Goal: Task Accomplishment & Management: Complete application form

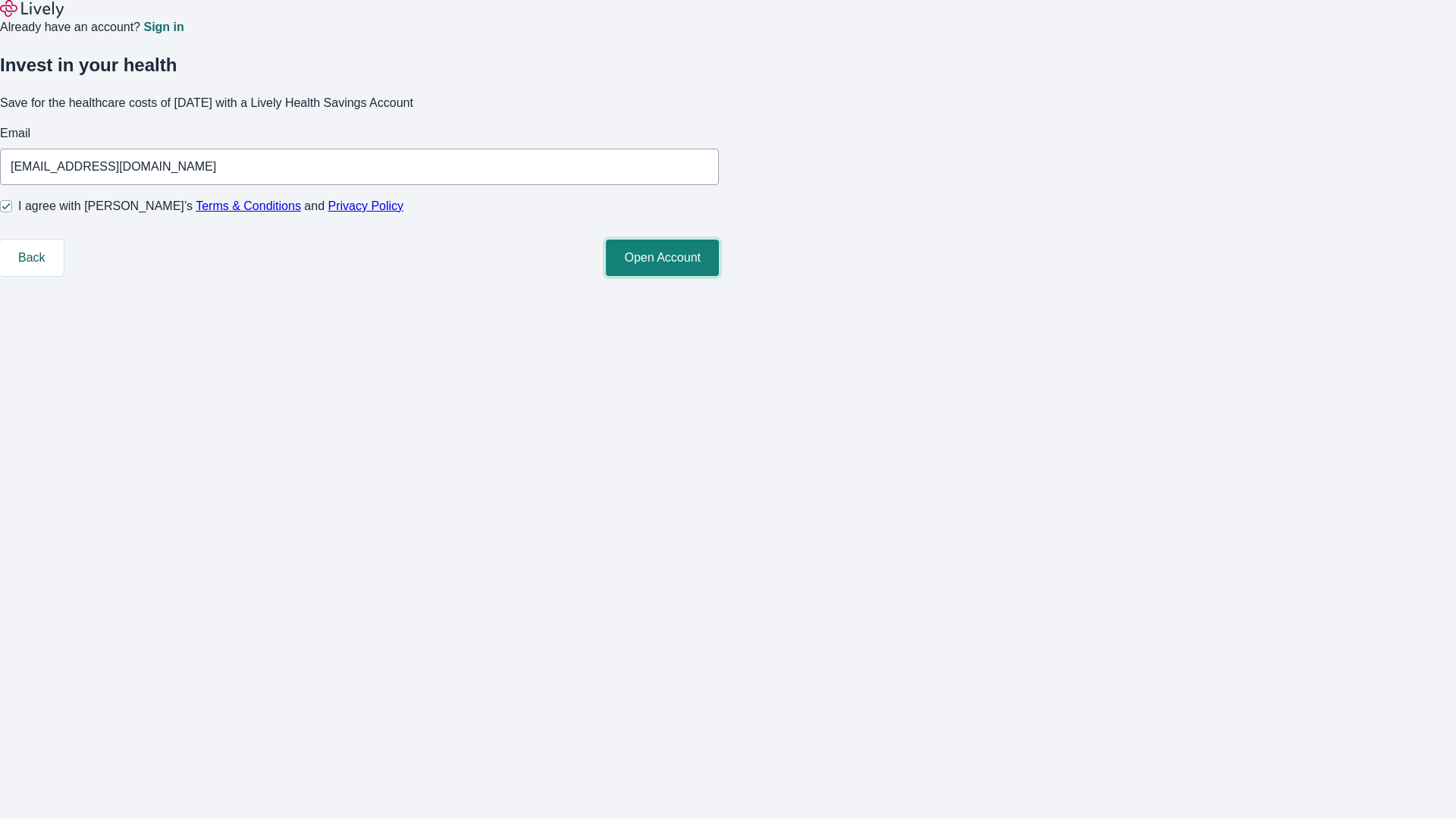
click at [719, 276] on button "Open Account" at bounding box center [662, 257] width 113 height 37
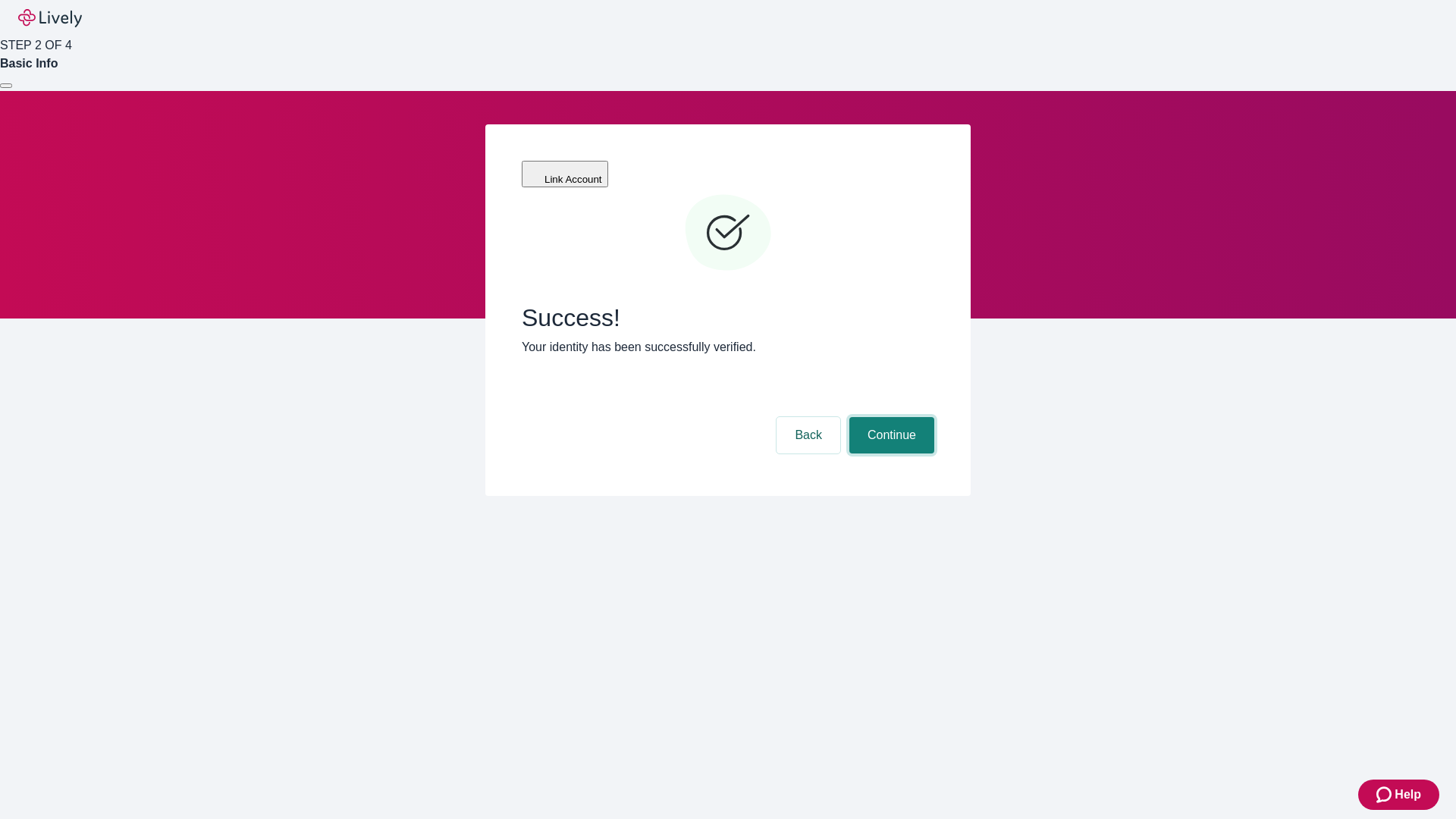
click at [889, 417] on button "Continue" at bounding box center [892, 435] width 85 height 37
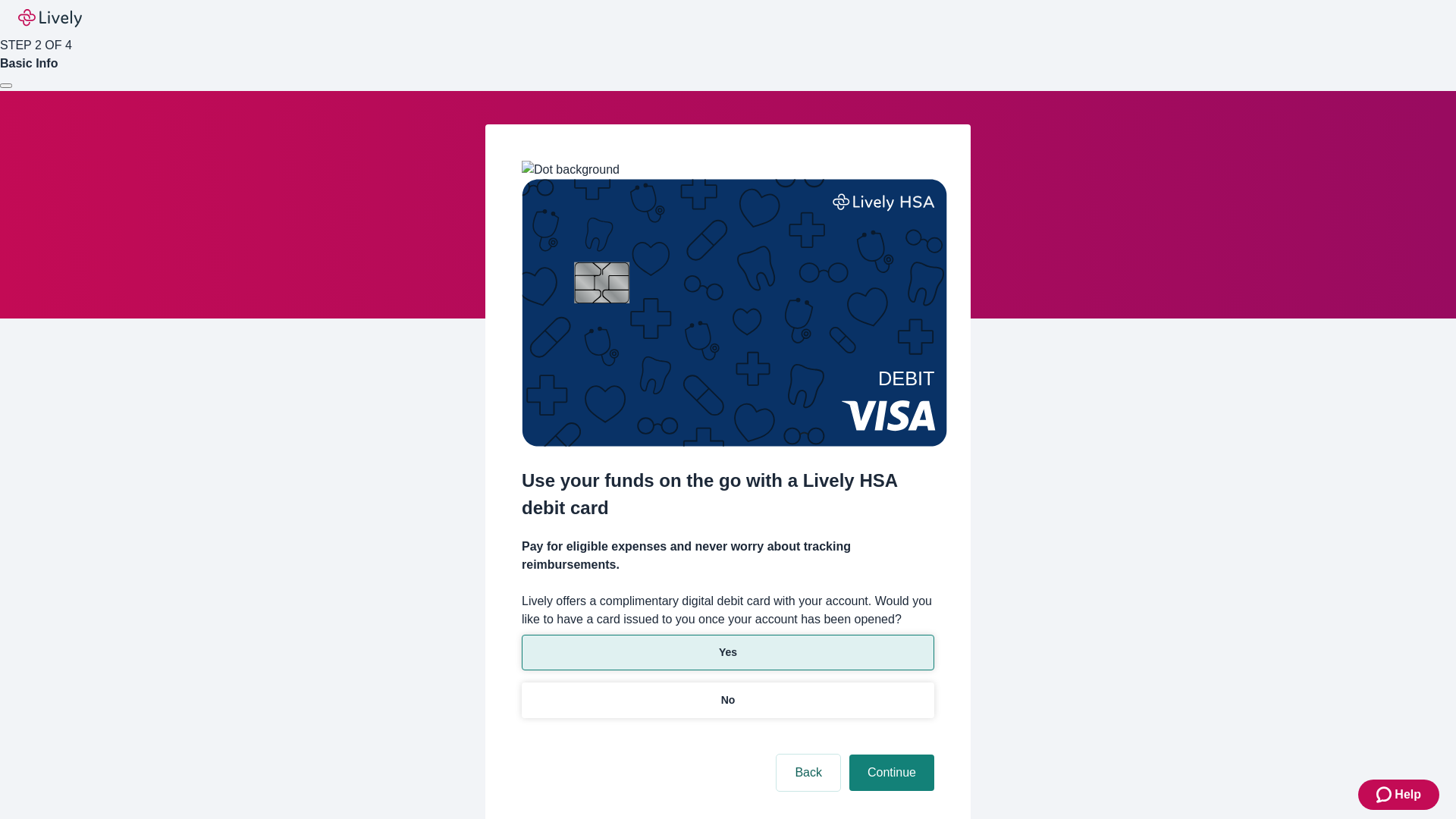
click at [727, 644] on p "Yes" at bounding box center [727, 651] width 18 height 16
click at [889, 754] on button "Continue" at bounding box center [892, 772] width 85 height 37
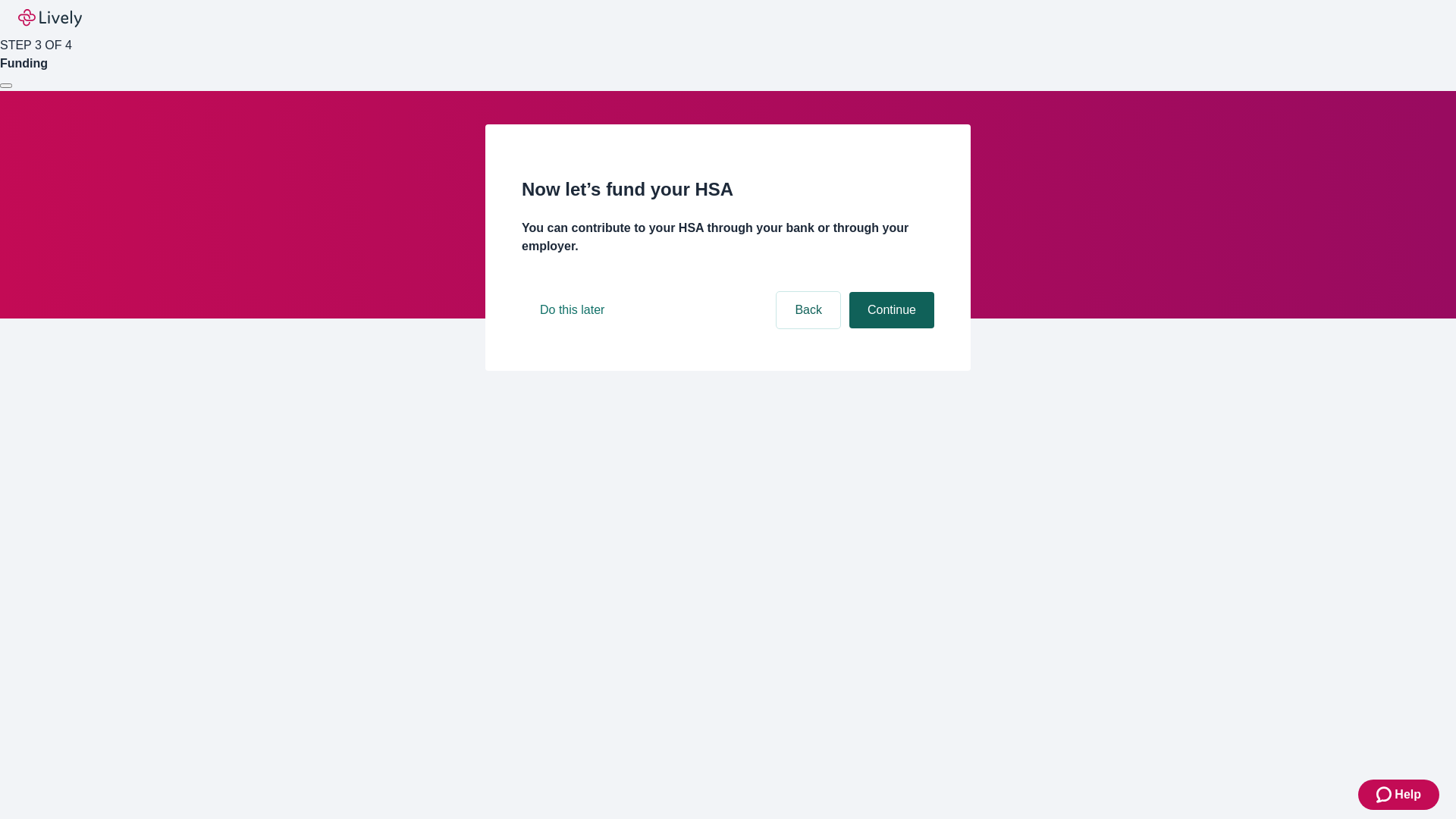
click at [889, 329] on button "Continue" at bounding box center [892, 310] width 85 height 37
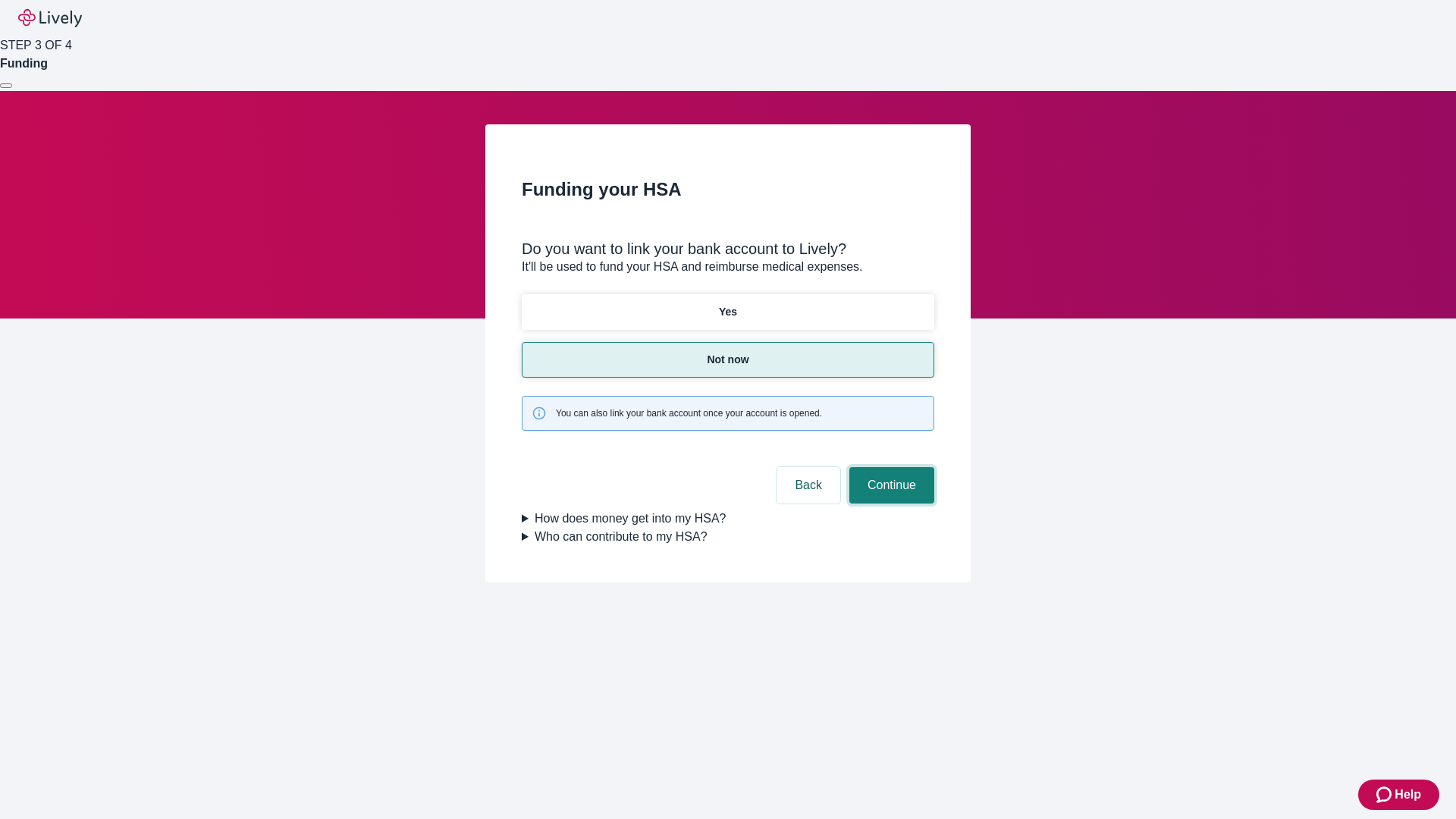
click at [889, 467] on button "Continue" at bounding box center [892, 485] width 85 height 37
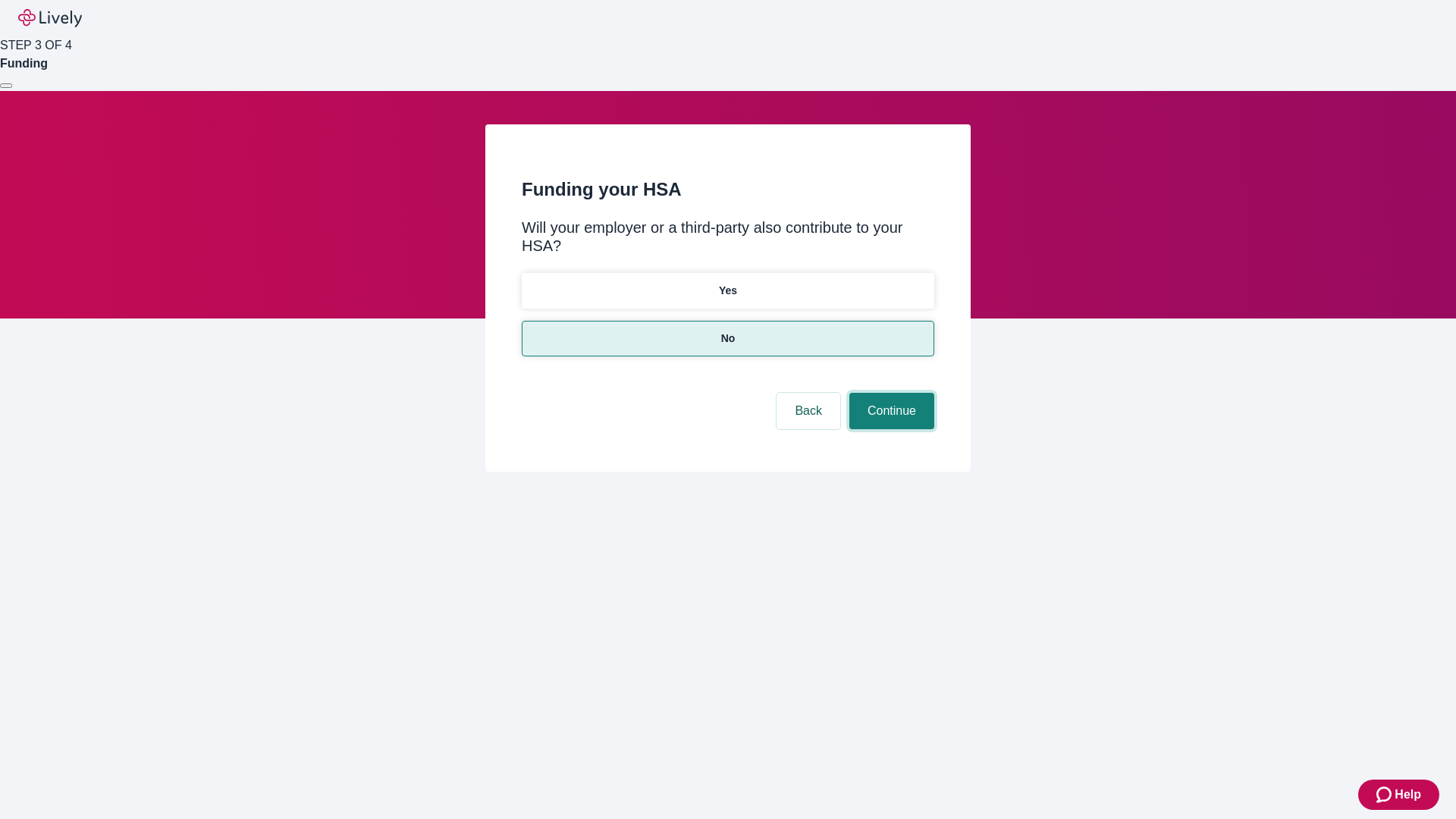
click at [889, 393] on button "Continue" at bounding box center [892, 410] width 85 height 37
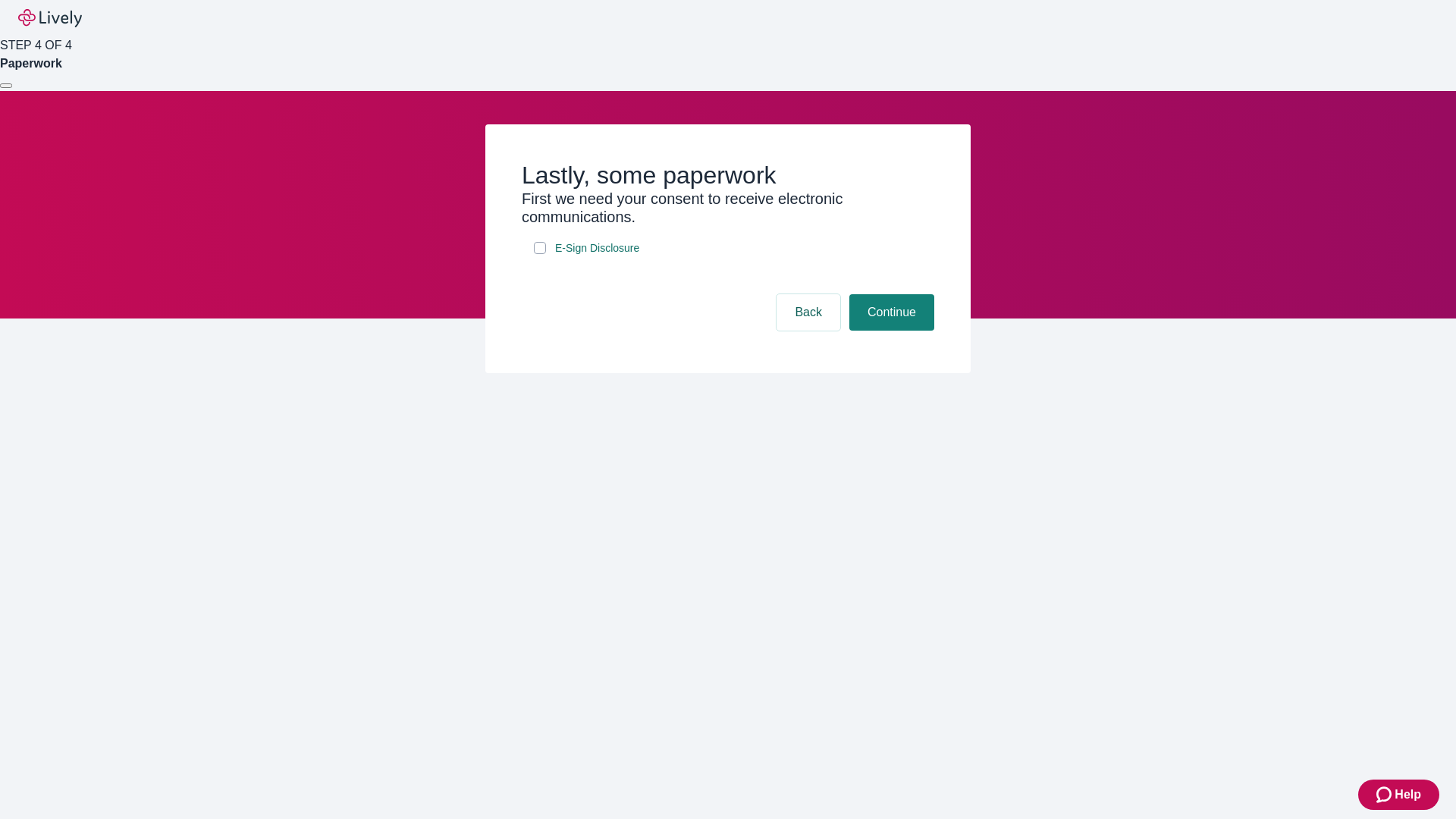
click at [540, 254] on input "E-Sign Disclosure" at bounding box center [540, 248] width 12 height 12
checkbox input "true"
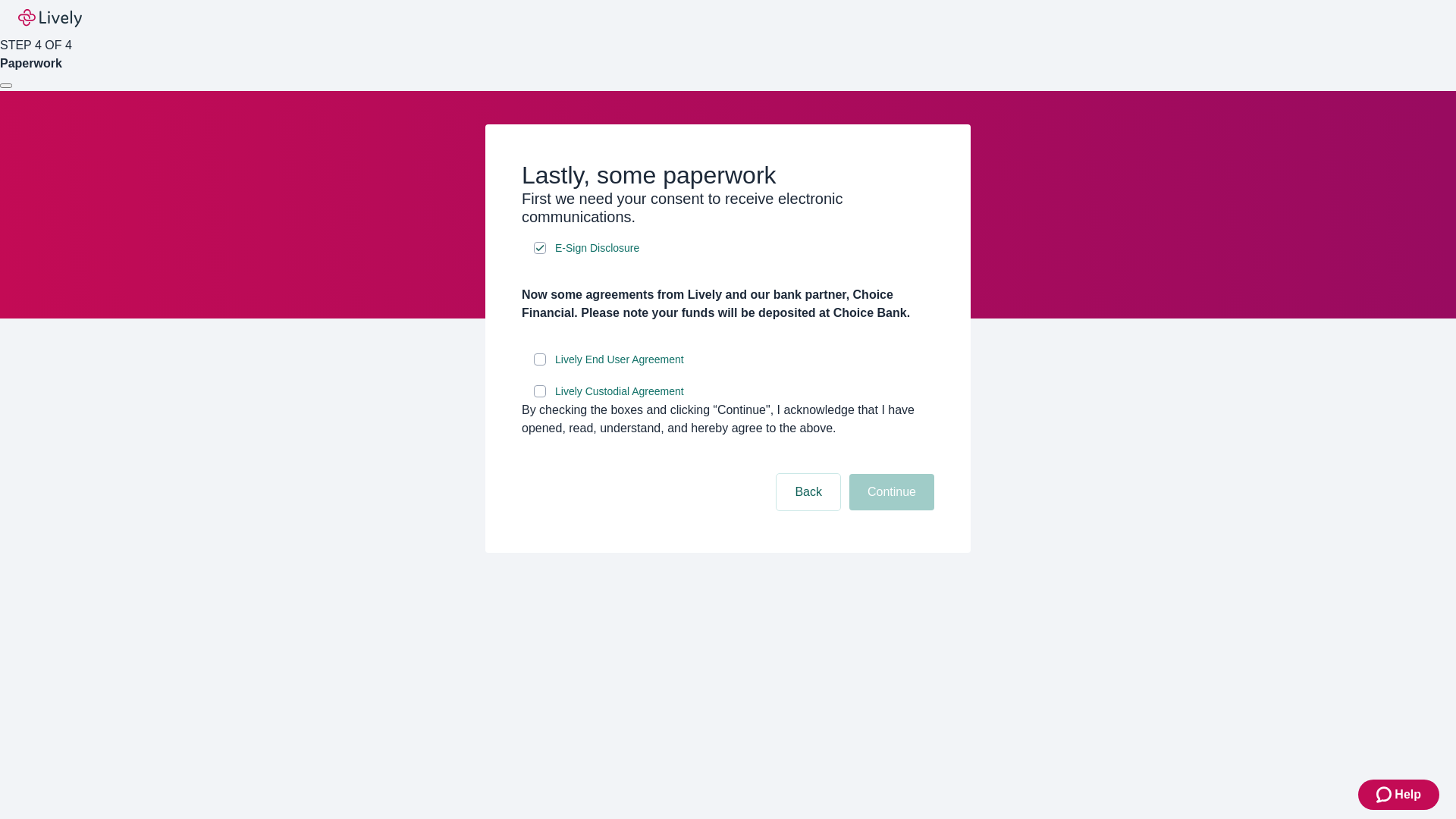
click at [540, 365] on input "Lively End User Agreement" at bounding box center [540, 359] width 12 height 12
checkbox input "true"
click at [540, 397] on input "Lively Custodial Agreement" at bounding box center [540, 391] width 12 height 12
checkbox input "true"
click at [889, 510] on button "Continue" at bounding box center [892, 491] width 85 height 37
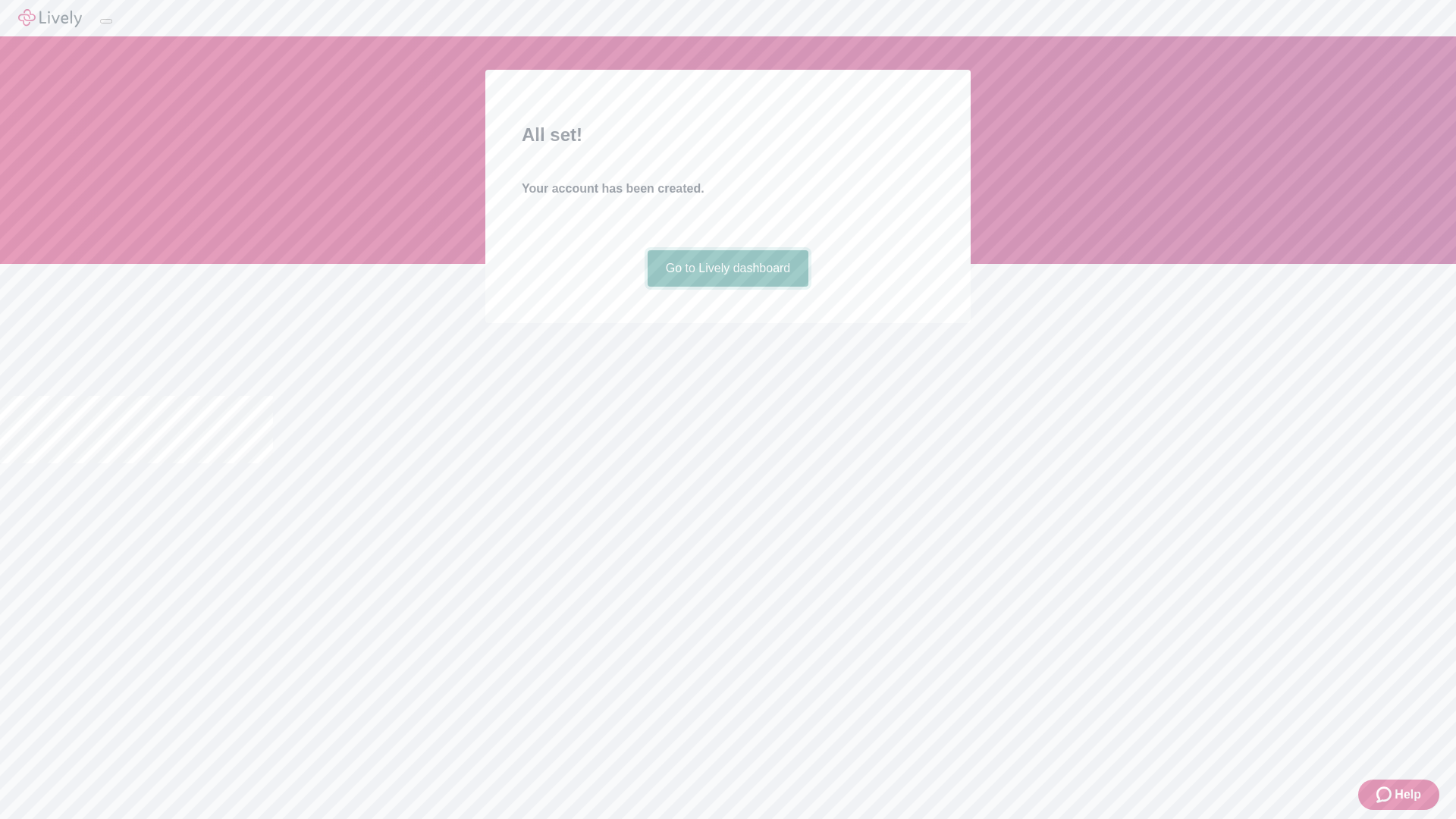
click at [727, 286] on link "Go to Lively dashboard" at bounding box center [729, 268] width 162 height 37
